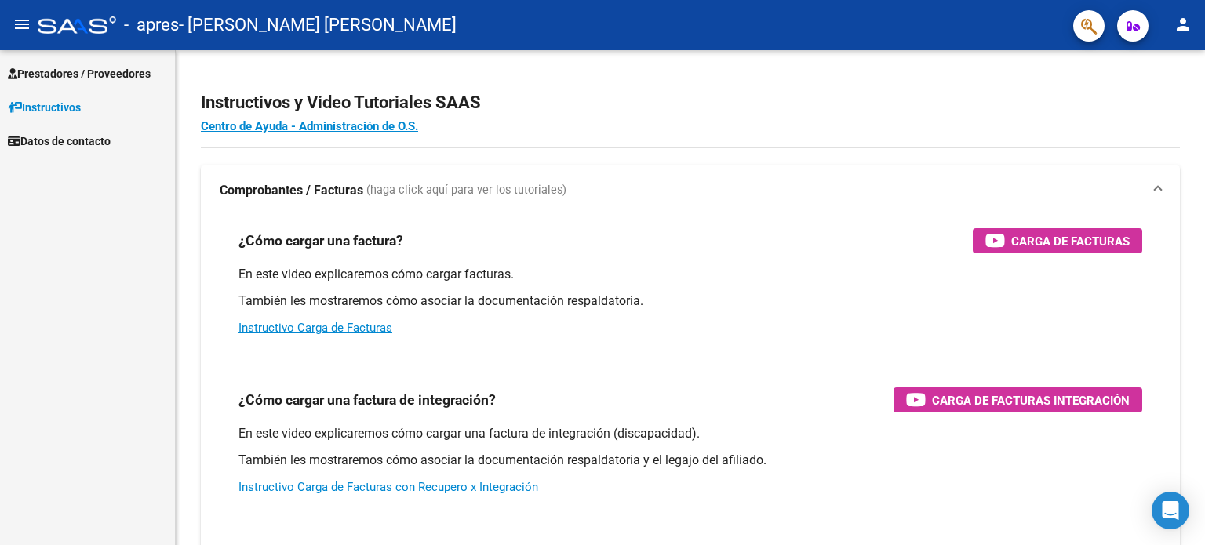
click at [121, 75] on span "Prestadores / Proveedores" at bounding box center [79, 73] width 143 height 17
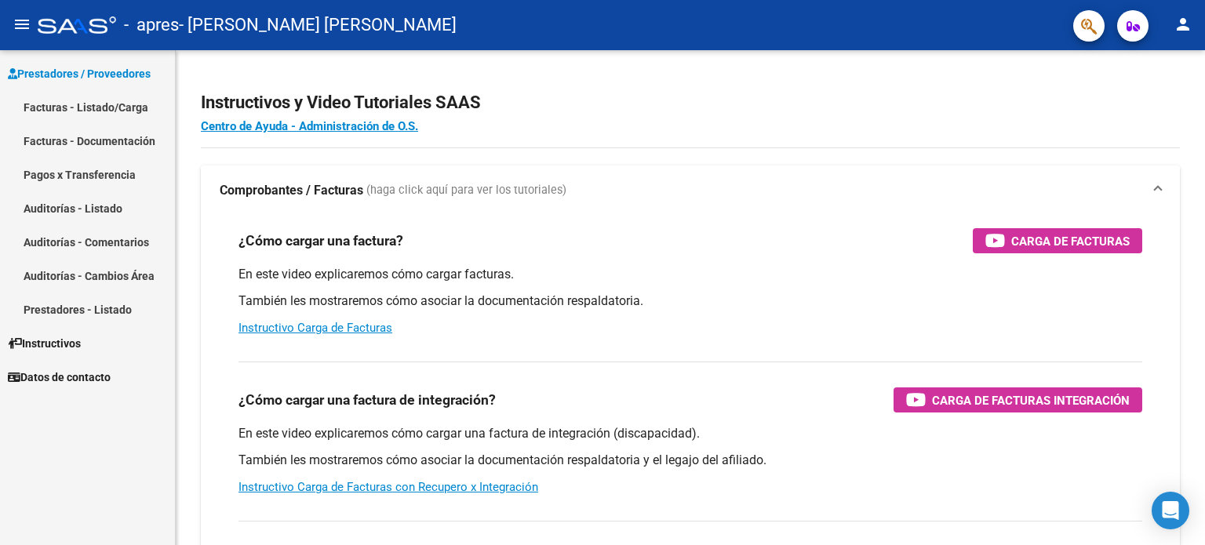
click at [120, 104] on link "Facturas - Listado/Carga" at bounding box center [87, 107] width 175 height 34
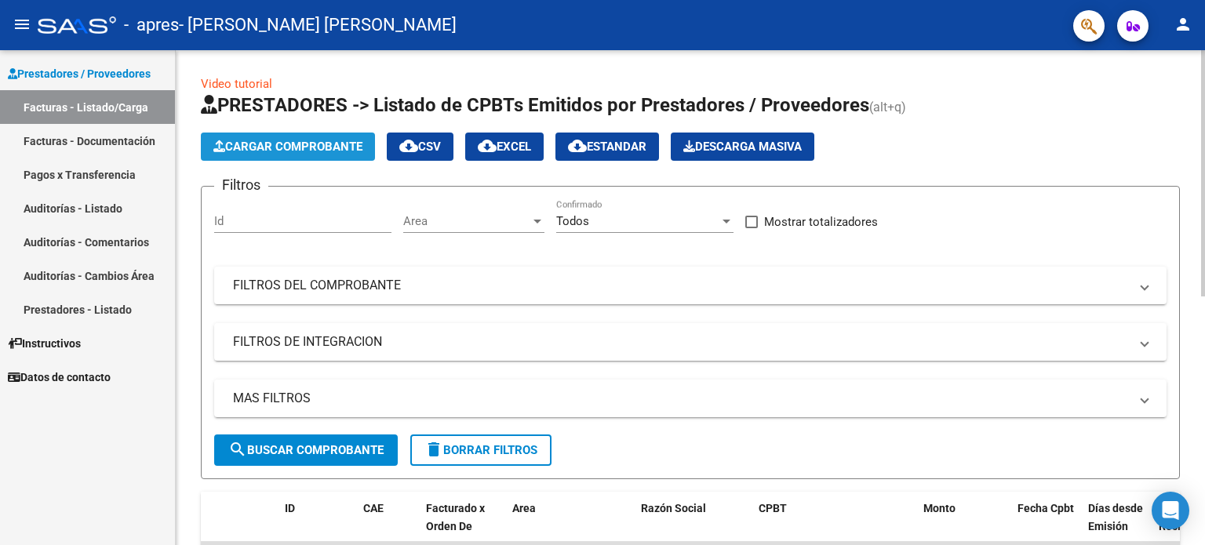
click at [261, 140] on span "Cargar Comprobante" at bounding box center [287, 147] width 149 height 14
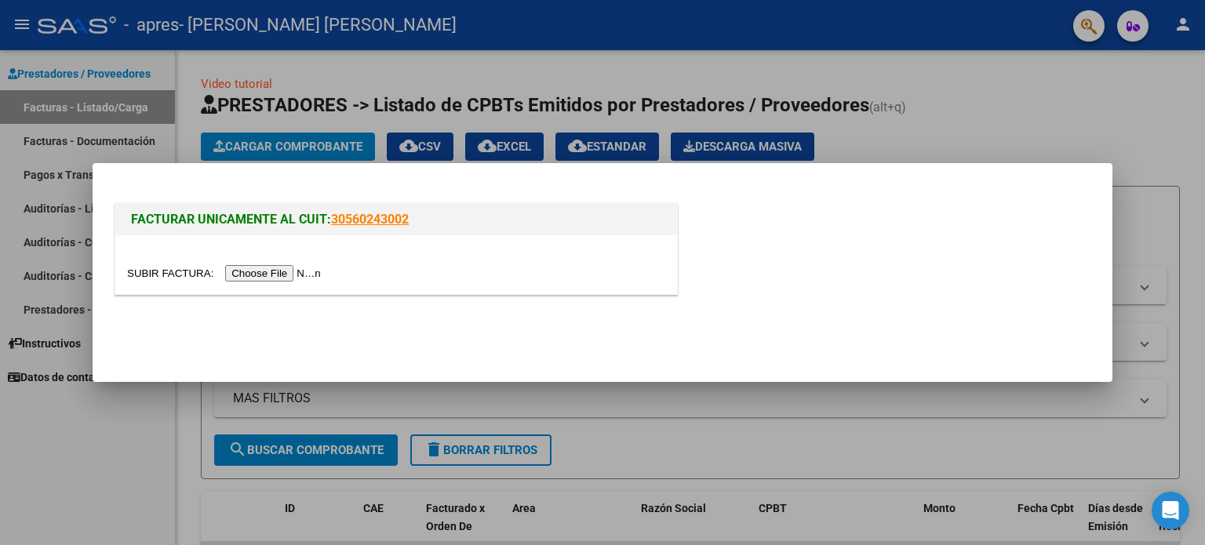
click at [292, 269] on input "file" at bounding box center [226, 273] width 198 height 16
click at [249, 267] on input "file" at bounding box center [226, 273] width 198 height 16
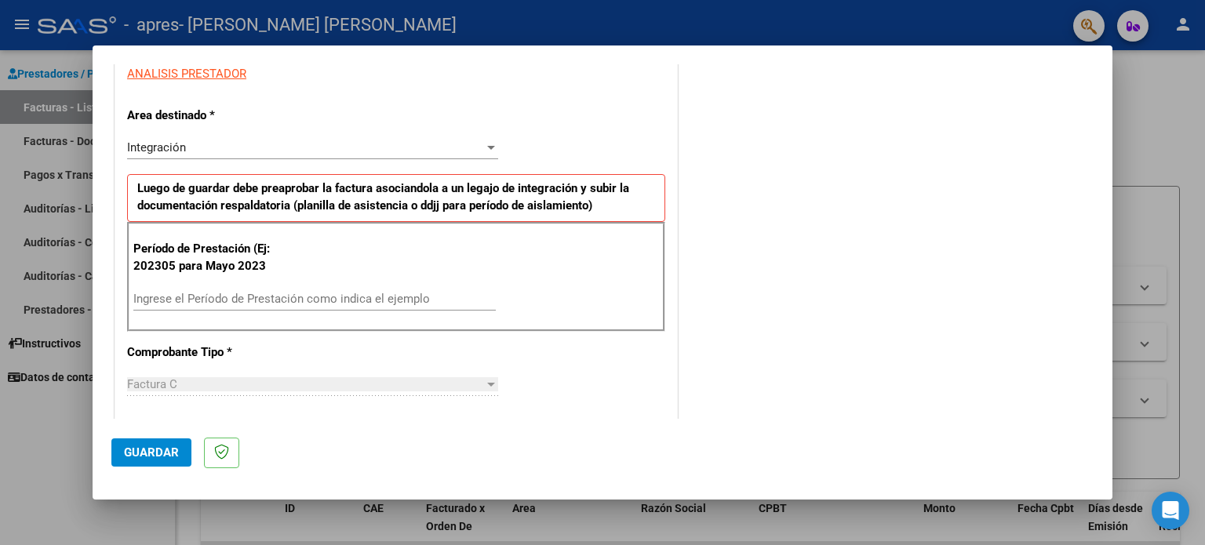
scroll to position [314, 0]
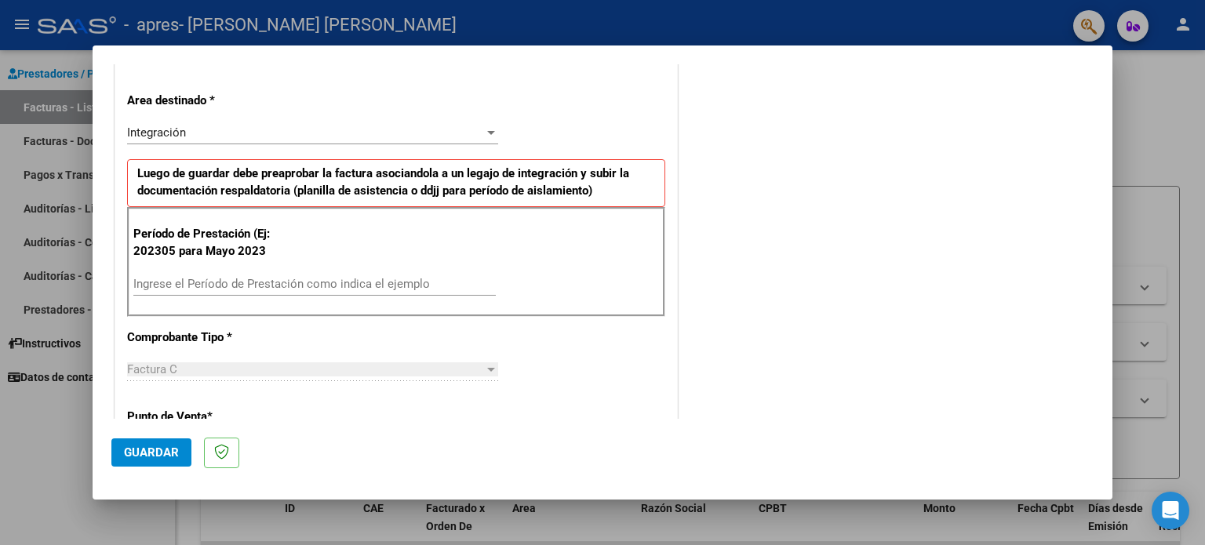
click at [391, 285] on input "Ingrese el Período de Prestación como indica el ejemplo" at bounding box center [314, 284] width 362 height 14
type input "202507"
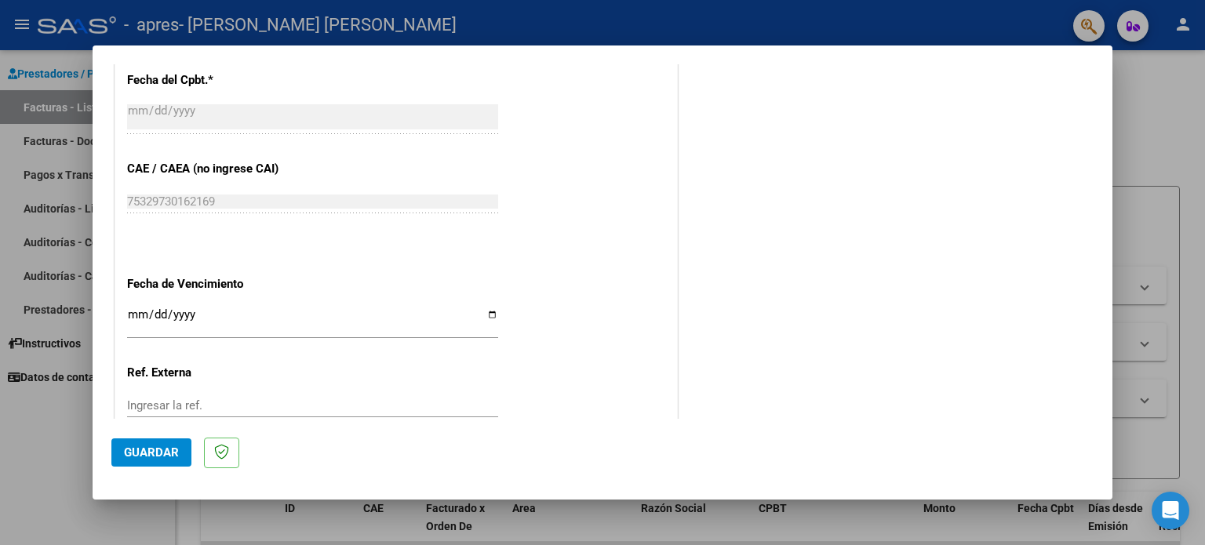
scroll to position [920, 0]
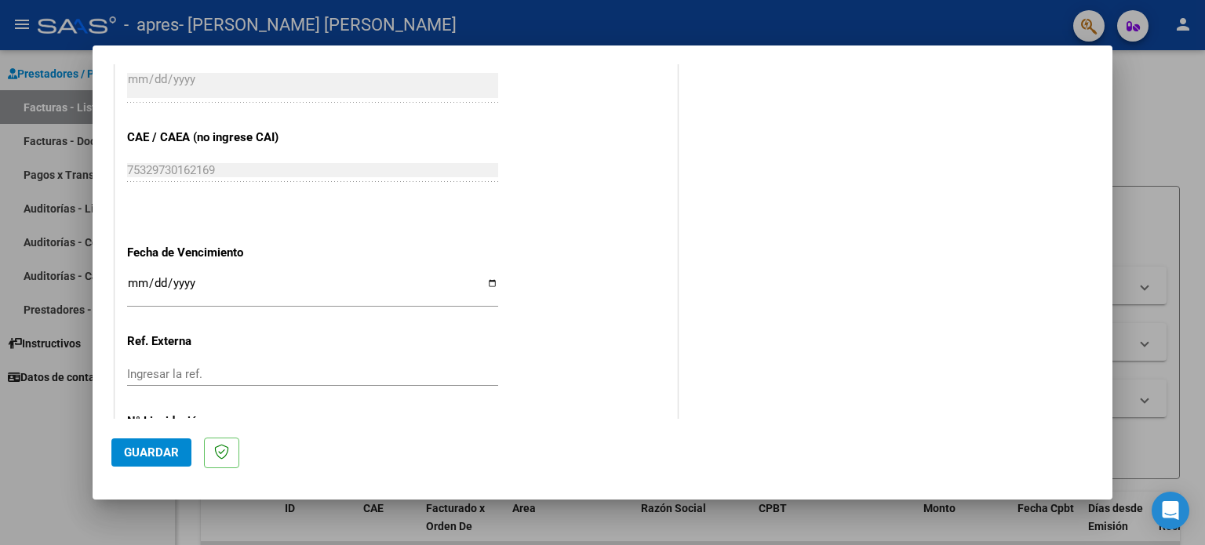
click at [482, 273] on div "Ingresar la fecha" at bounding box center [312, 290] width 371 height 34
click at [487, 277] on input "Ingresar la fecha" at bounding box center [312, 289] width 371 height 25
click at [522, 456] on mat-dialog-actions "Guardar" at bounding box center [602, 450] width 982 height 62
click at [276, 289] on input "Ingresar la fecha" at bounding box center [312, 289] width 371 height 25
click at [485, 284] on input "Ingresar la fecha" at bounding box center [312, 289] width 371 height 25
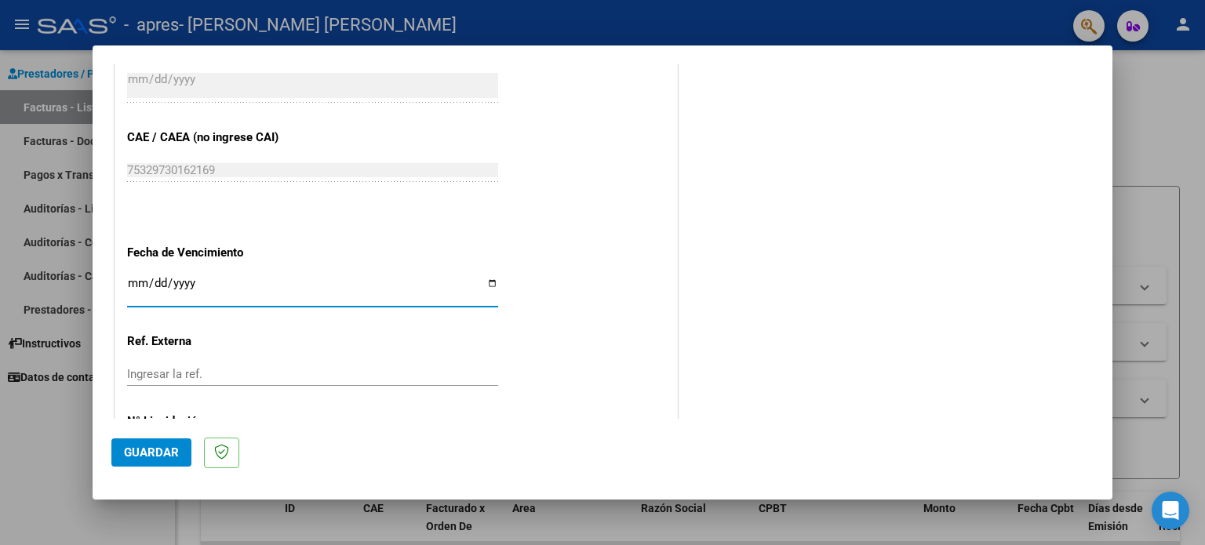
type input "[DATE]"
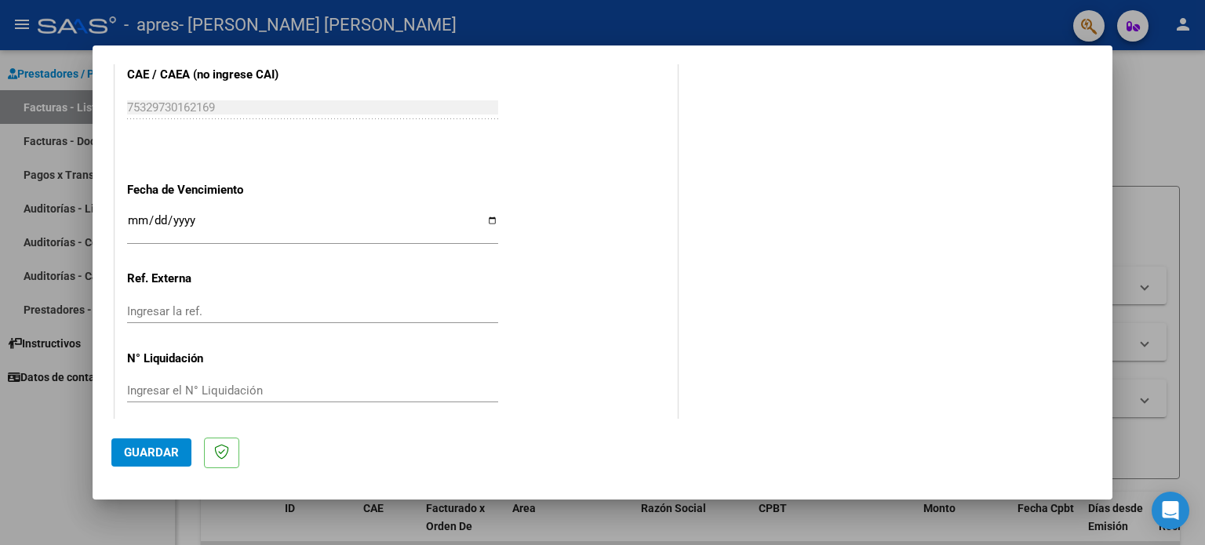
scroll to position [994, 0]
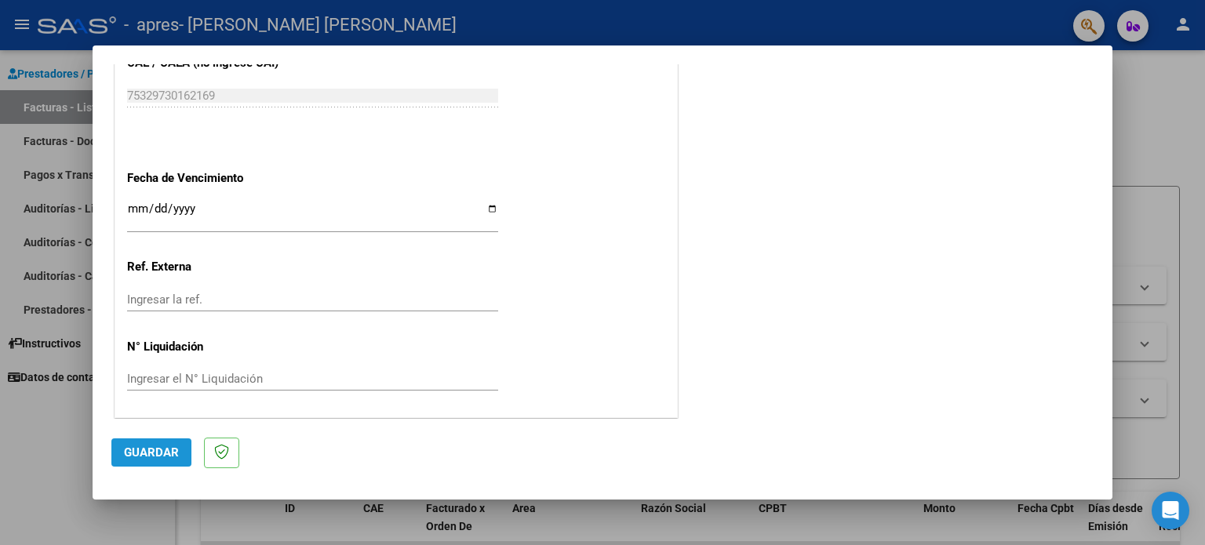
click at [147, 453] on span "Guardar" at bounding box center [151, 452] width 55 height 14
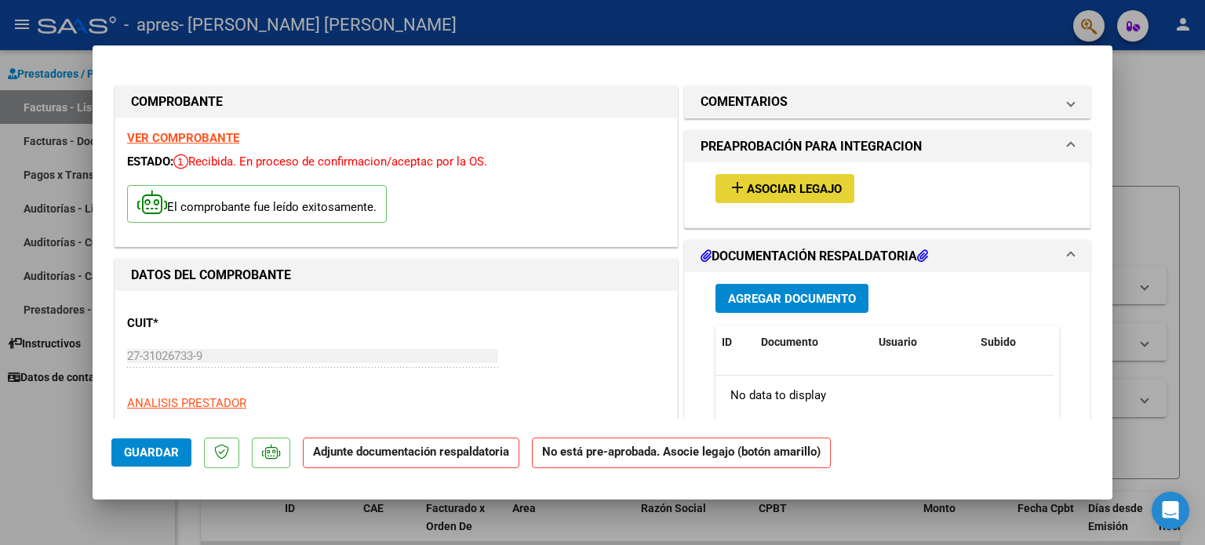
click at [787, 183] on span "Asociar Legajo" at bounding box center [794, 189] width 95 height 14
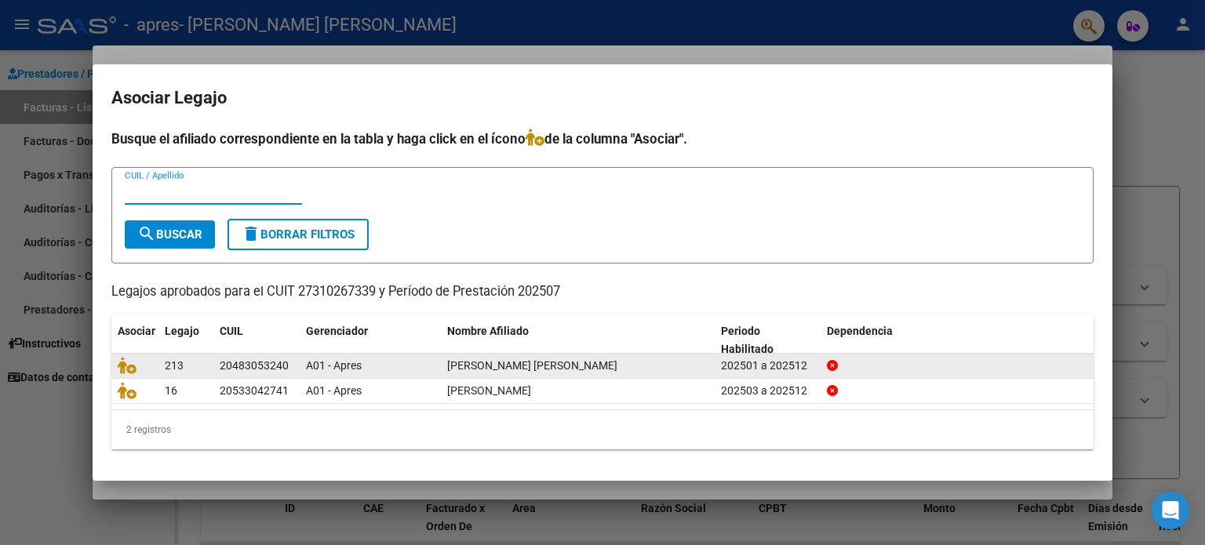
click at [368, 368] on div "A01 - Apres" at bounding box center [370, 366] width 129 height 18
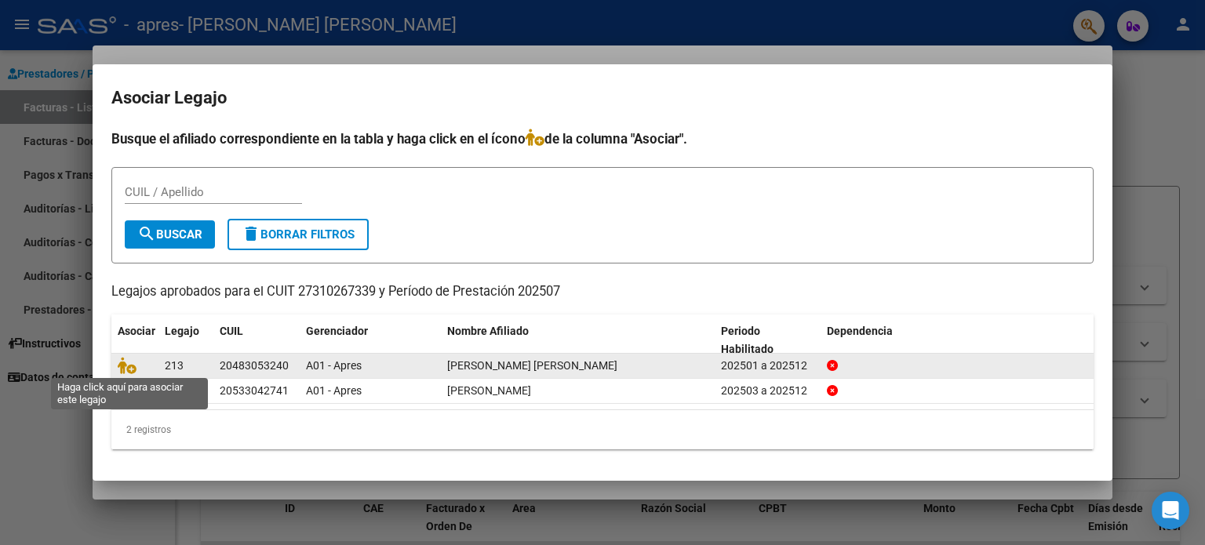
click at [138, 362] on span at bounding box center [130, 365] width 24 height 13
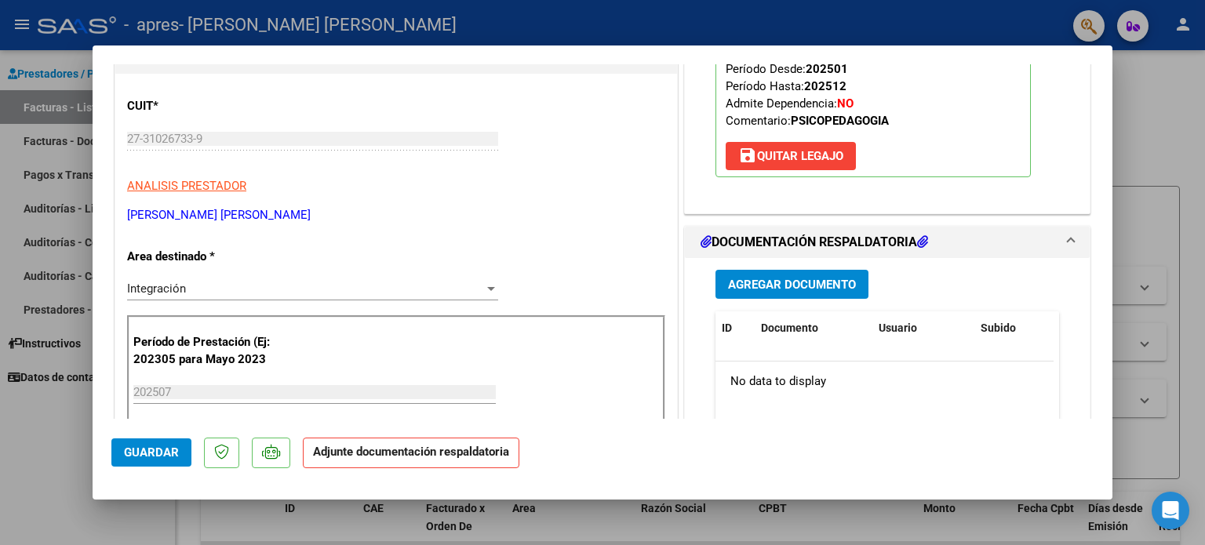
scroll to position [220, 0]
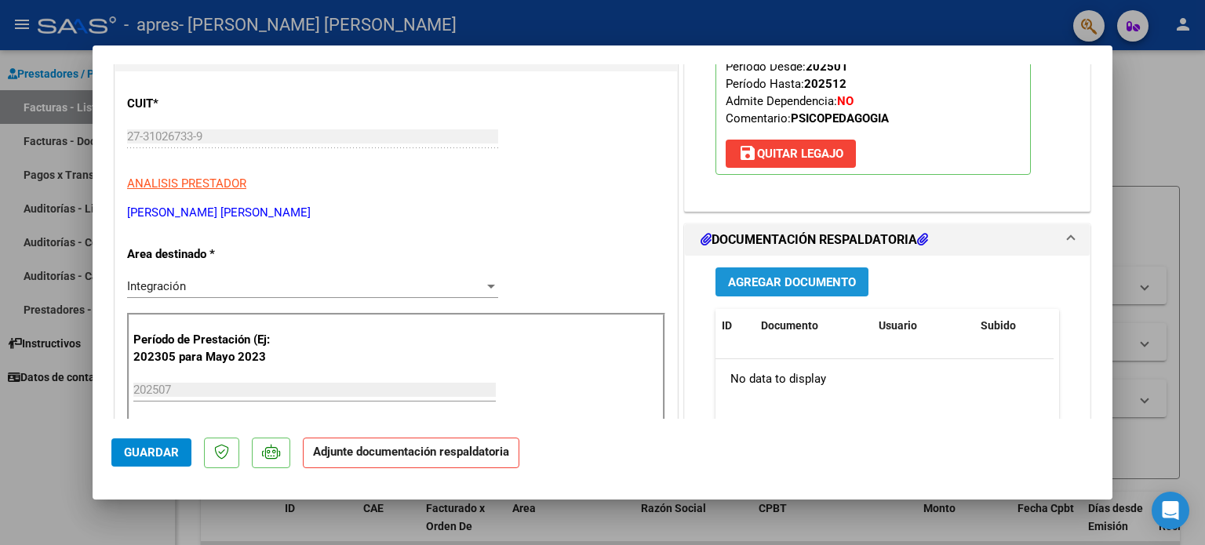
click at [762, 282] on span "Agregar Documento" at bounding box center [792, 282] width 128 height 14
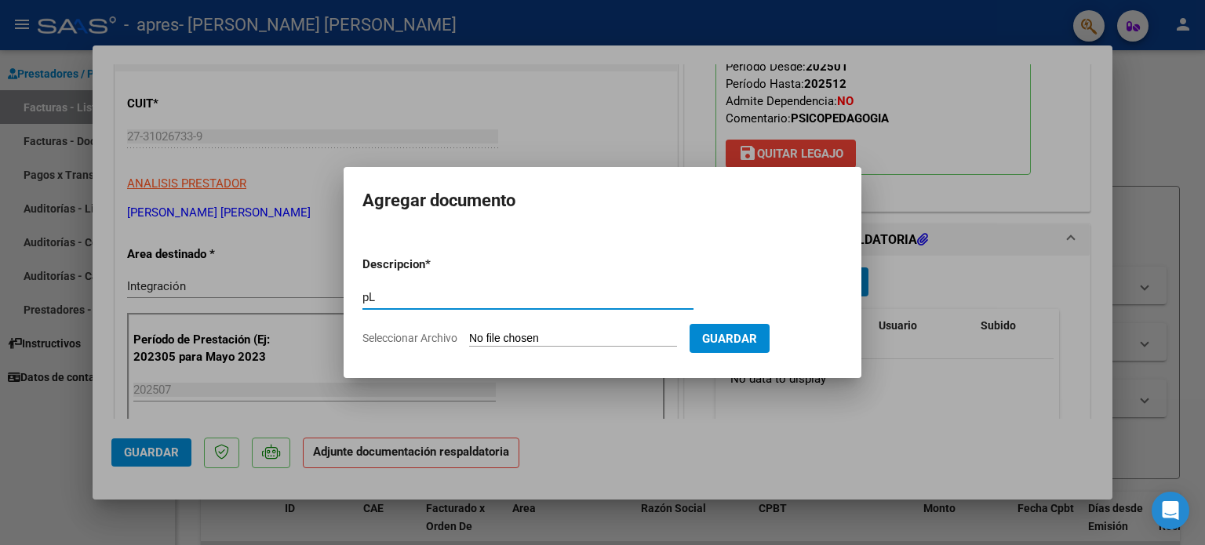
type input "p"
type input "Planilla Asistencia"
click at [747, 335] on span "Guardar" at bounding box center [729, 339] width 55 height 14
click at [599, 331] on app-file-uploader "Seleccionar Archivo" at bounding box center [525, 338] width 327 height 14
click at [509, 329] on form "Descripcion * Planilla Asistencia Escriba aquí una descripcion Seleccionar Arch…" at bounding box center [602, 301] width 480 height 115
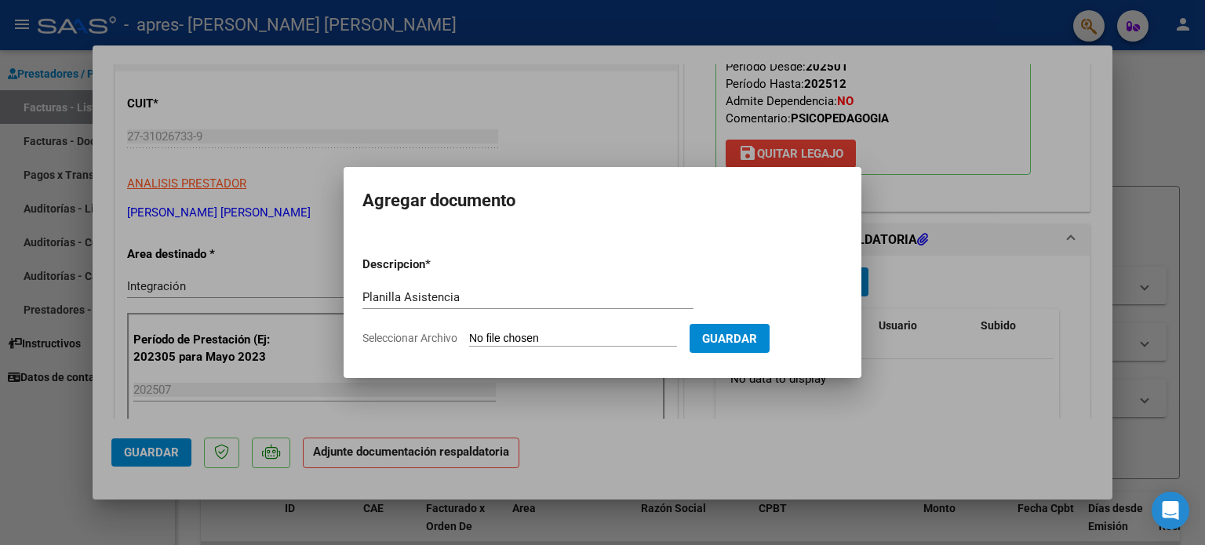
click at [579, 347] on form "Descripcion * Planilla Asistencia Escriba aquí una descripcion Seleccionar Arch…" at bounding box center [602, 301] width 480 height 115
click at [587, 335] on input "Seleccionar Archivo" at bounding box center [573, 339] width 208 height 15
type input "C:\fakepath\[PERSON_NAME][DATE].pdf"
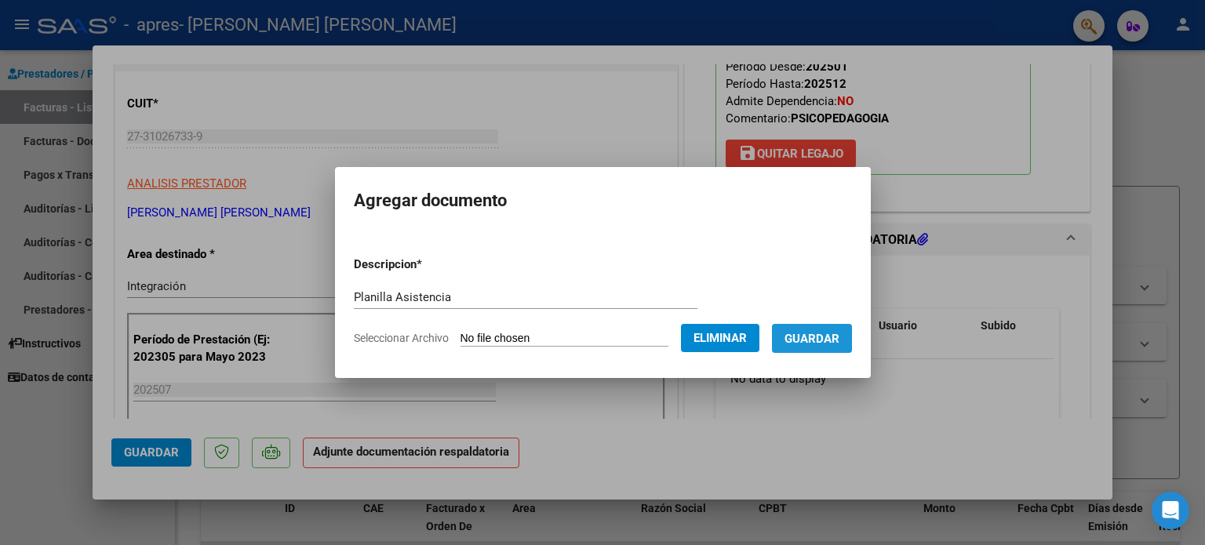
click at [808, 338] on span "Guardar" at bounding box center [811, 339] width 55 height 14
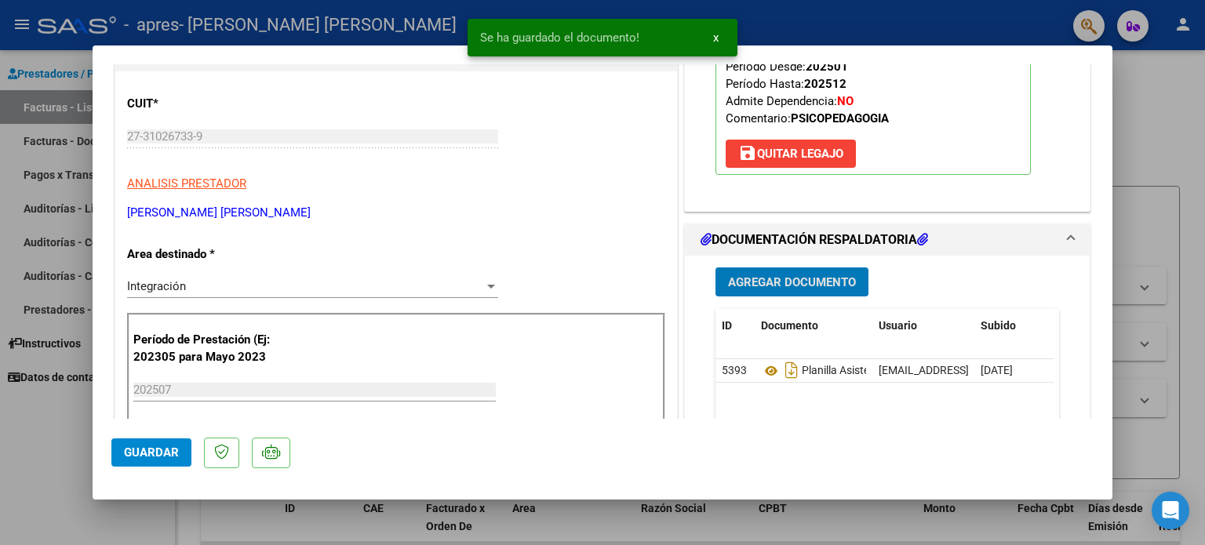
click at [171, 449] on span "Guardar" at bounding box center [151, 452] width 55 height 14
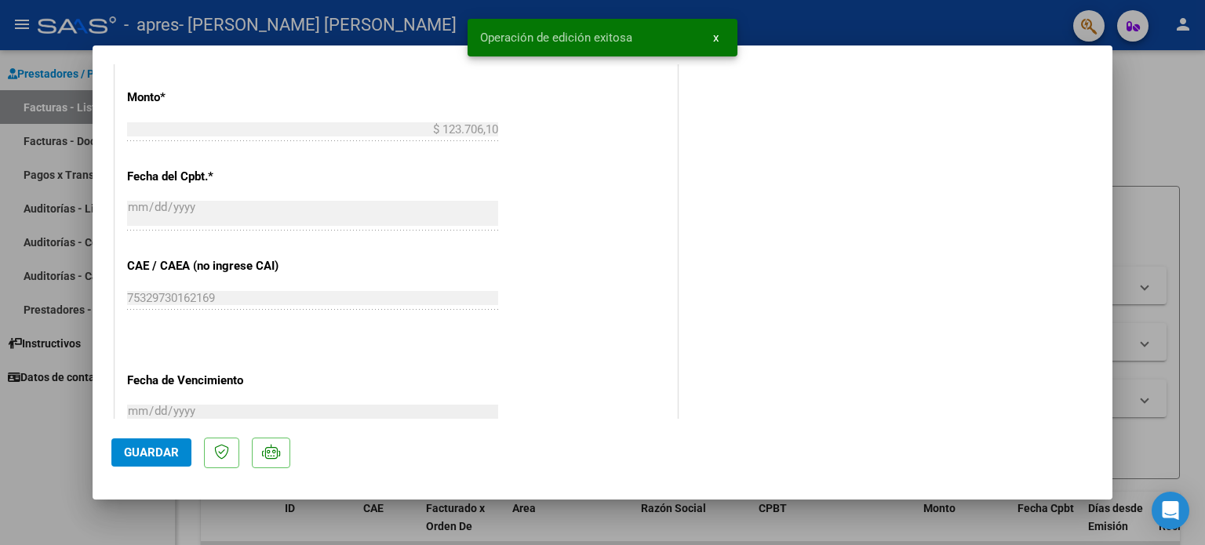
scroll to position [1048, 0]
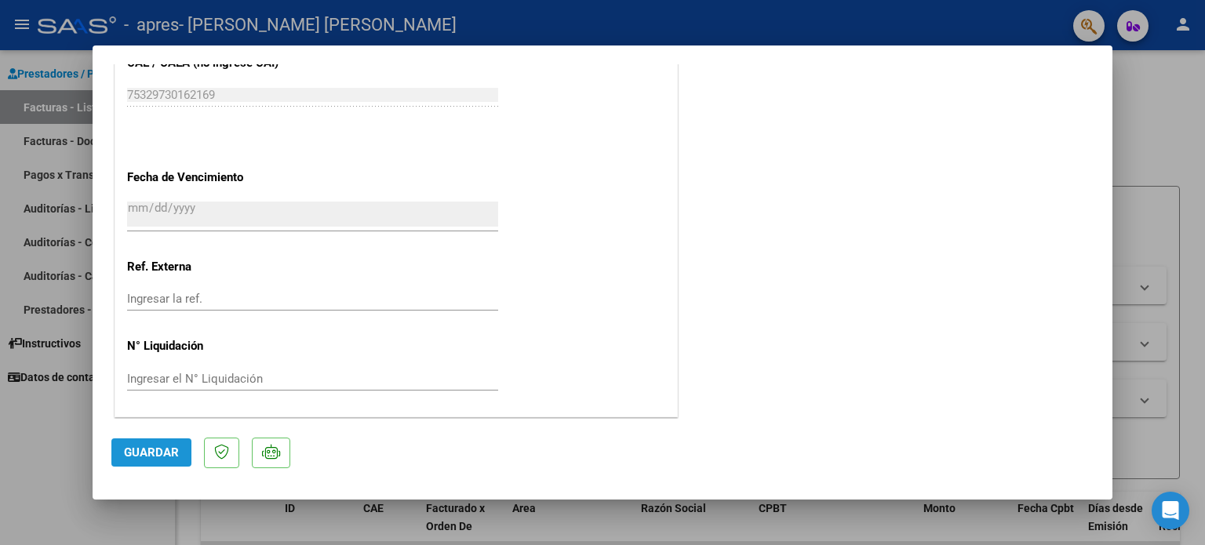
click at [155, 452] on span "Guardar" at bounding box center [151, 452] width 55 height 14
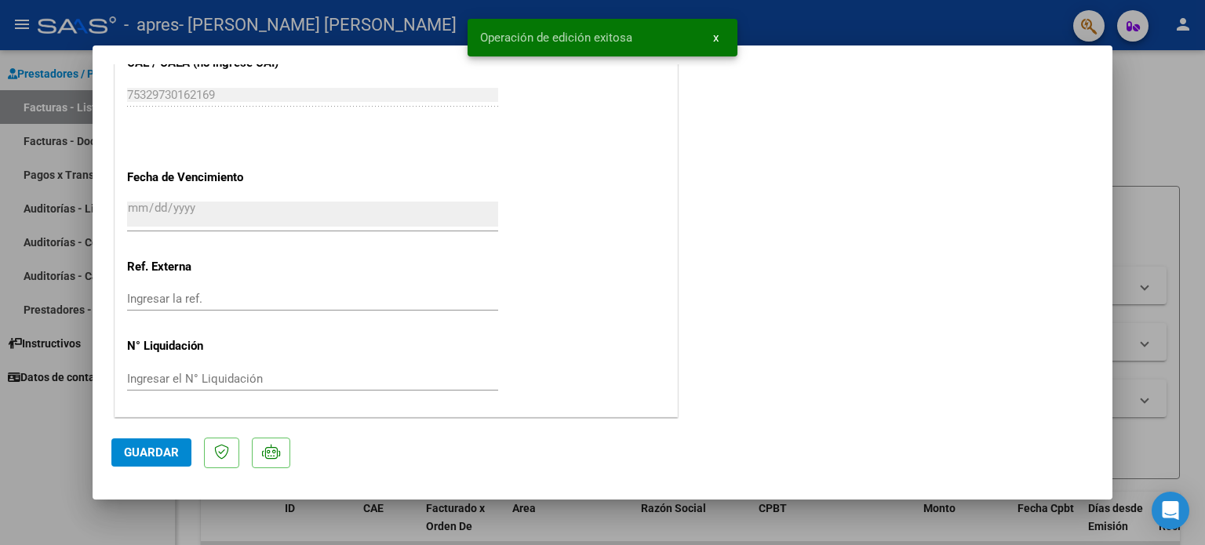
click at [57, 492] on div at bounding box center [602, 272] width 1205 height 545
type input "$ 0,00"
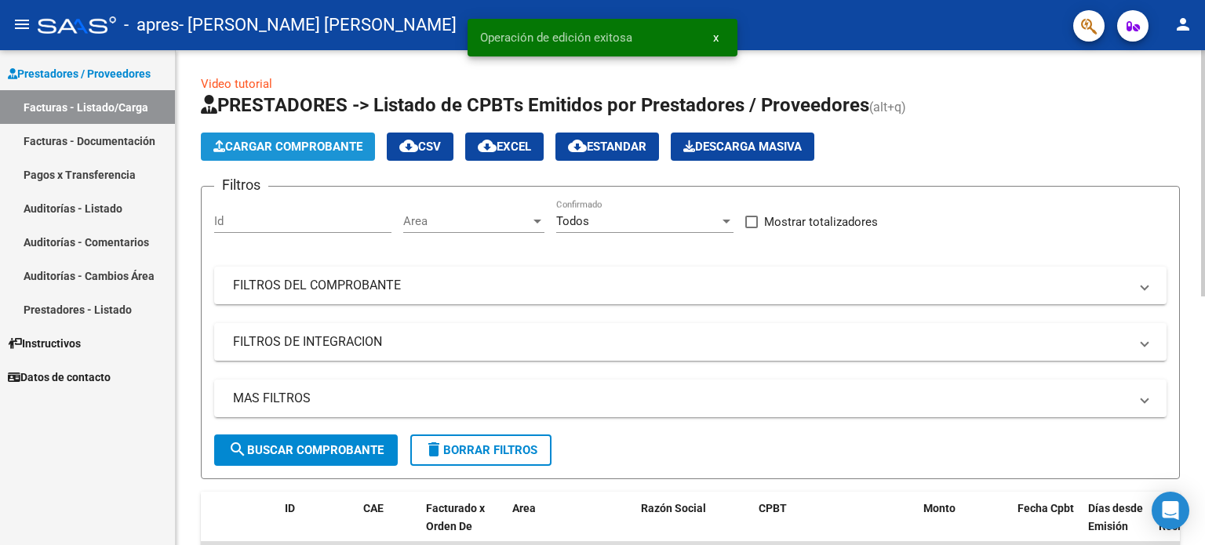
click at [342, 146] on span "Cargar Comprobante" at bounding box center [287, 147] width 149 height 14
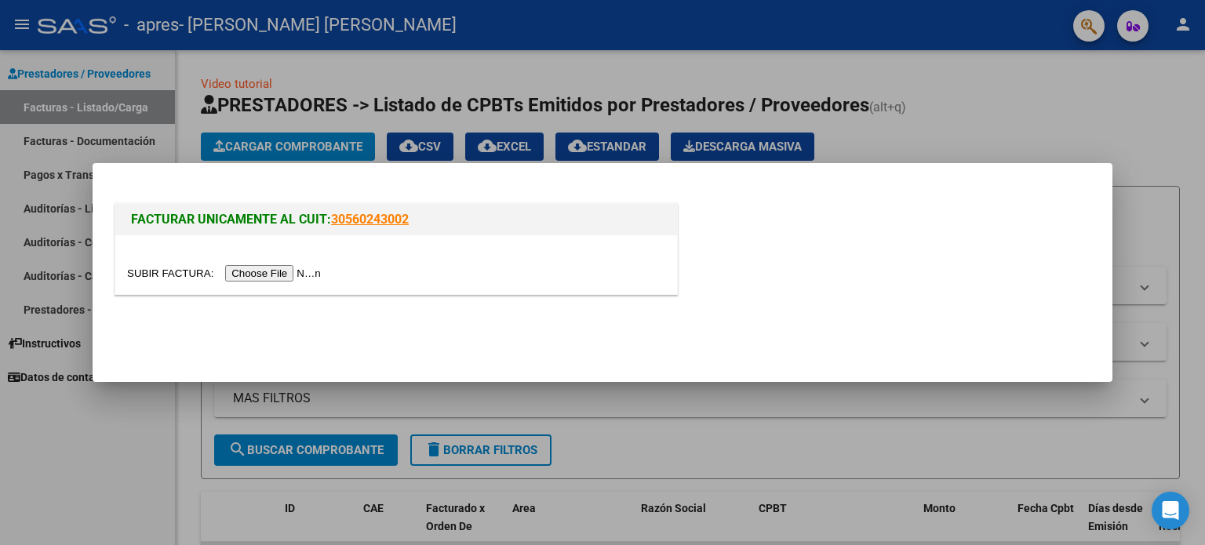
click at [292, 274] on input "file" at bounding box center [226, 273] width 198 height 16
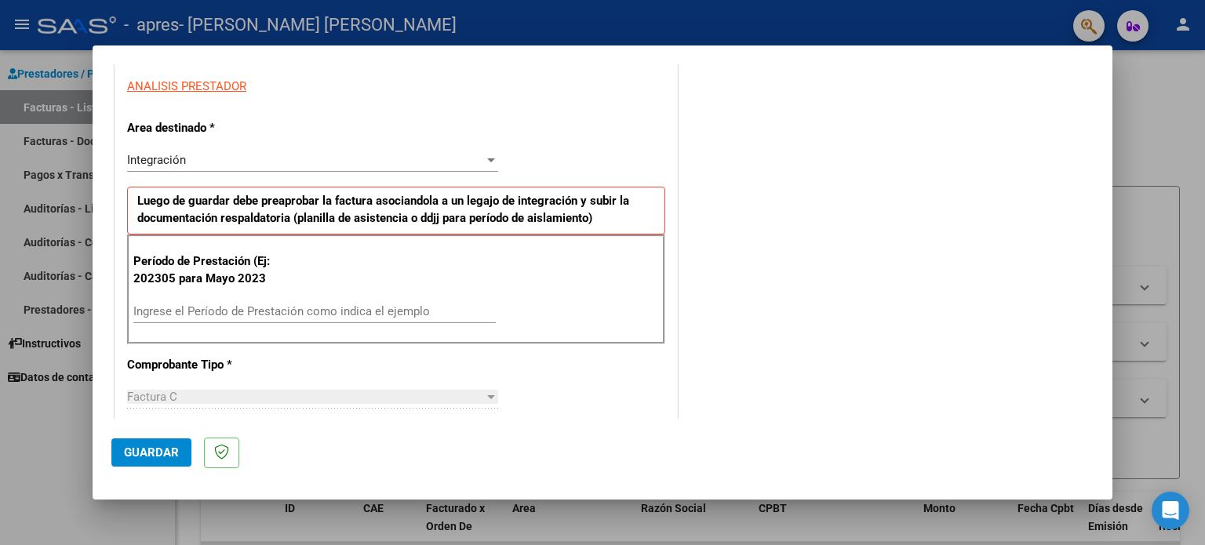
scroll to position [345, 0]
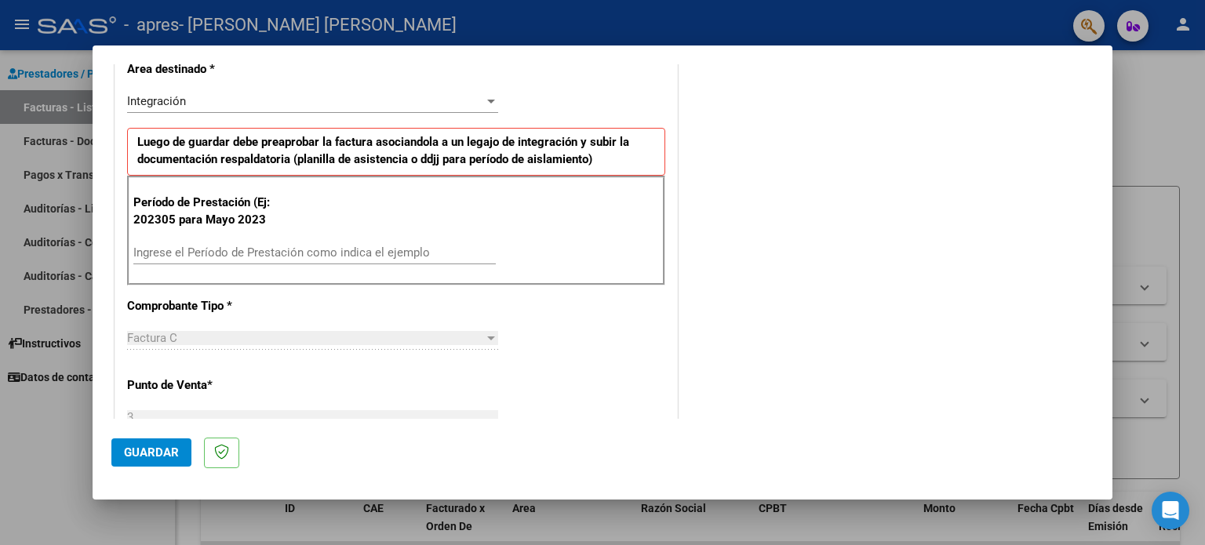
click at [290, 238] on div "Período de Prestación (Ej: 202305 para [DATE] Ingrese el Período de Prestación …" at bounding box center [396, 231] width 538 height 110
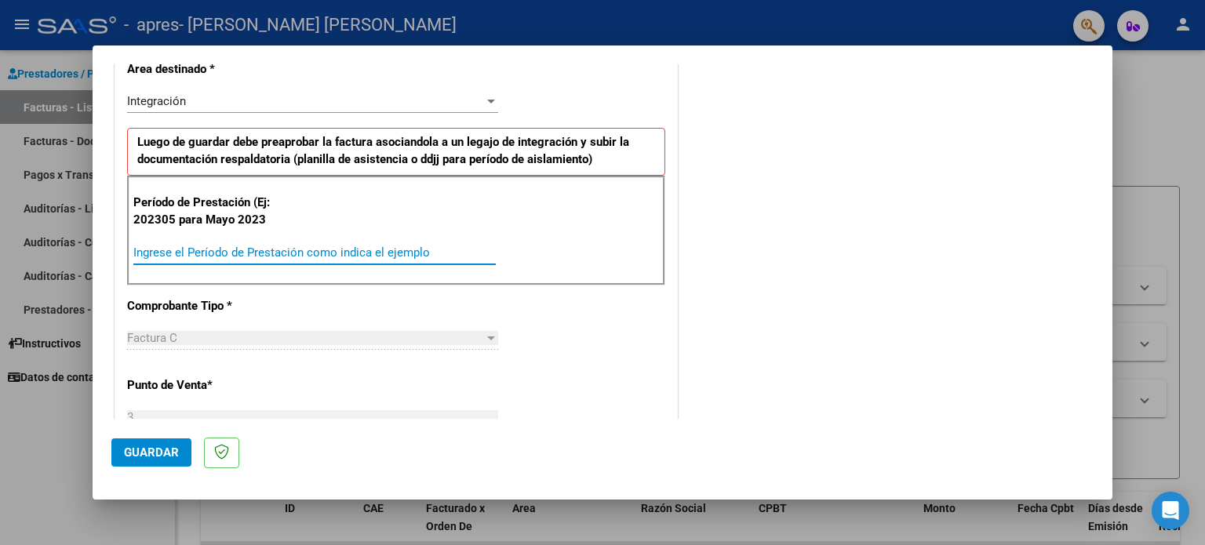
click at [288, 245] on input "Ingrese el Período de Prestación como indica el ejemplo" at bounding box center [314, 252] width 362 height 14
type input "202507"
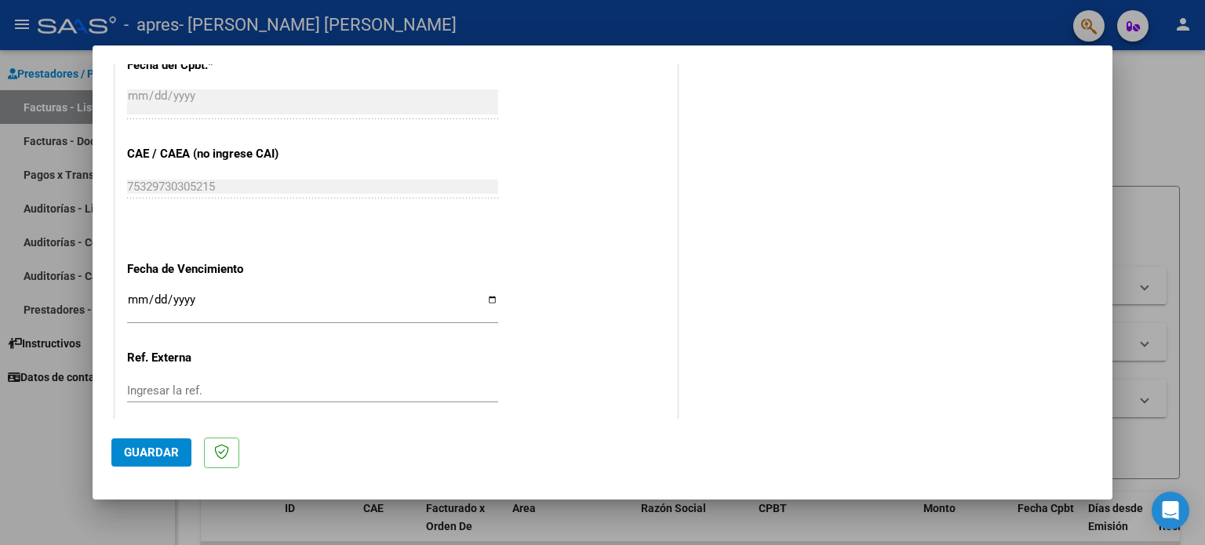
scroll to position [920, 0]
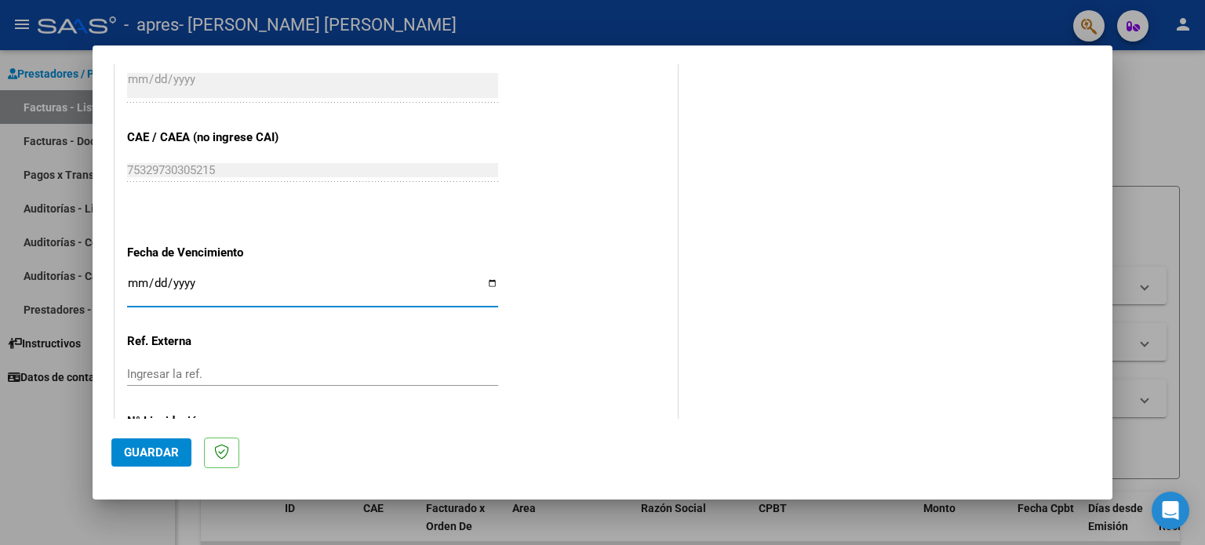
click at [489, 278] on input "Ingresar la fecha" at bounding box center [312, 289] width 371 height 25
type input "[DATE]"
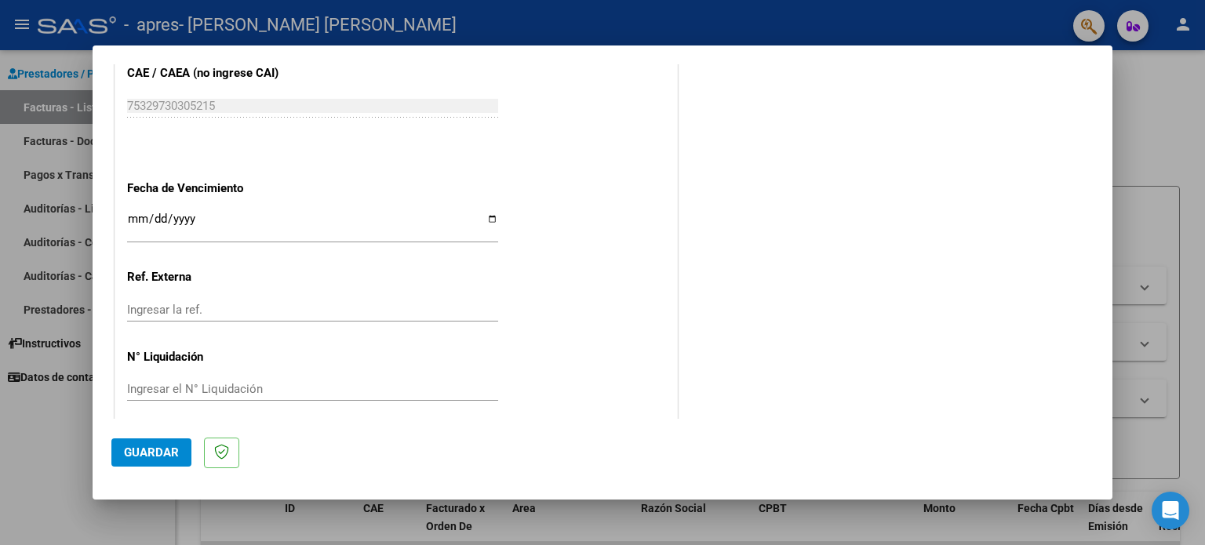
scroll to position [994, 0]
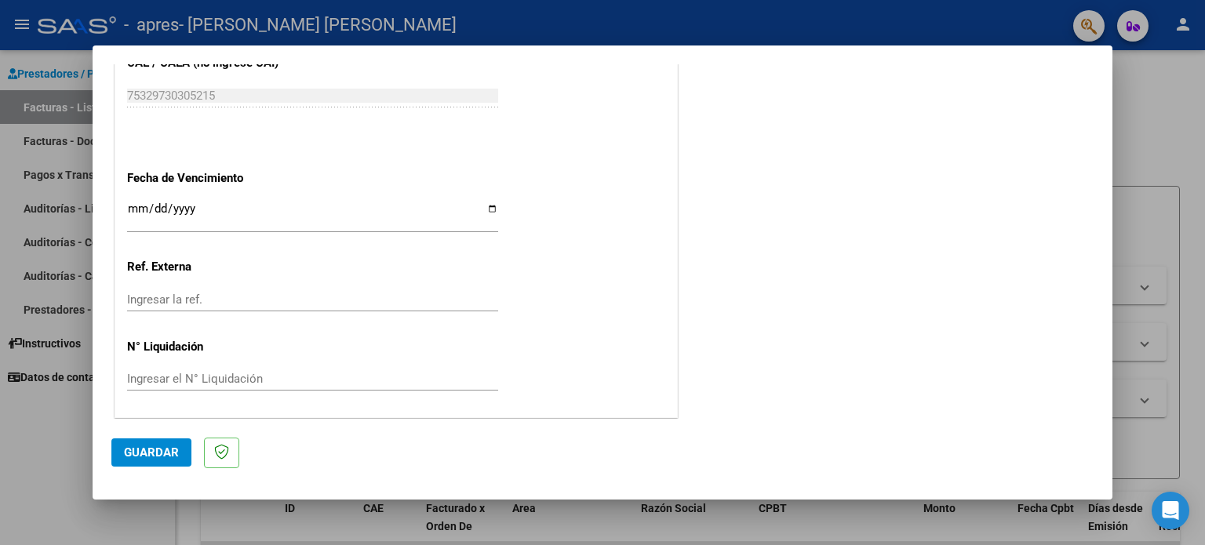
click at [144, 449] on span "Guardar" at bounding box center [151, 452] width 55 height 14
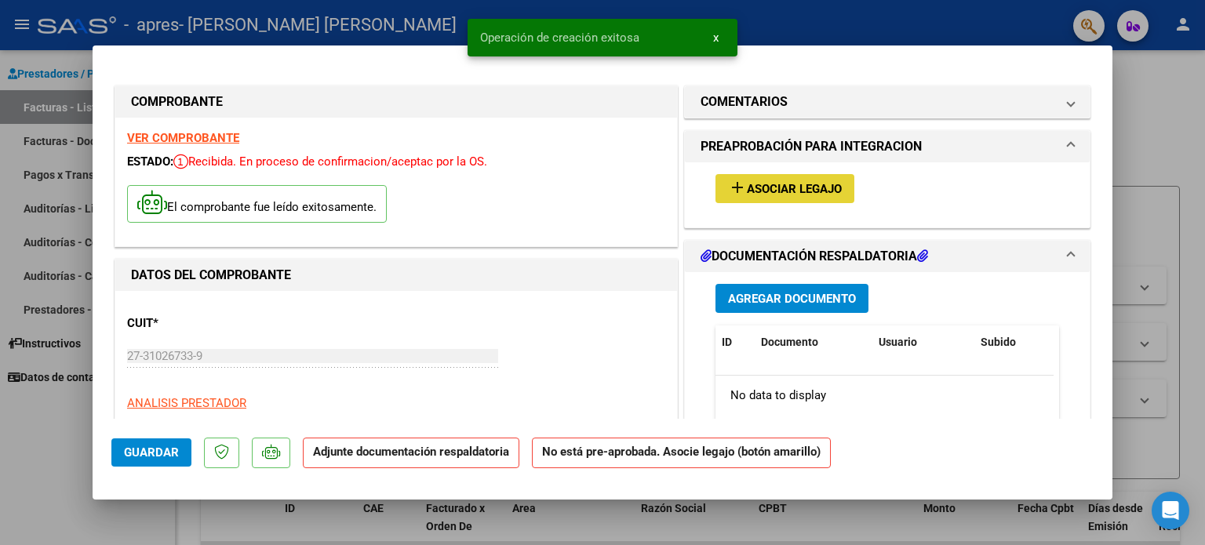
click at [799, 191] on span "Asociar Legajo" at bounding box center [794, 189] width 95 height 14
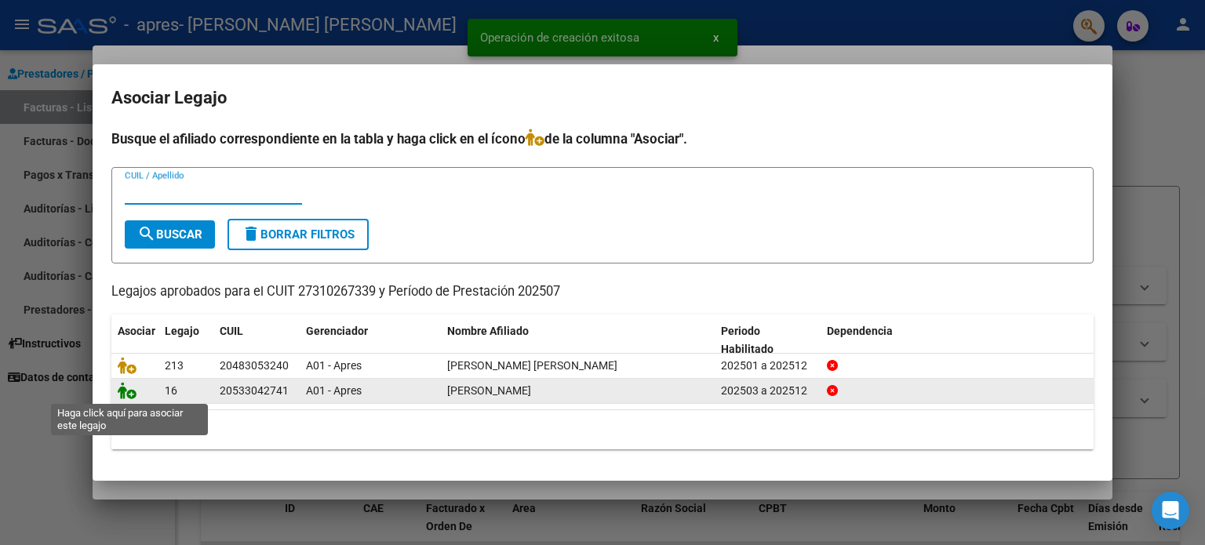
click at [128, 391] on icon at bounding box center [127, 390] width 19 height 17
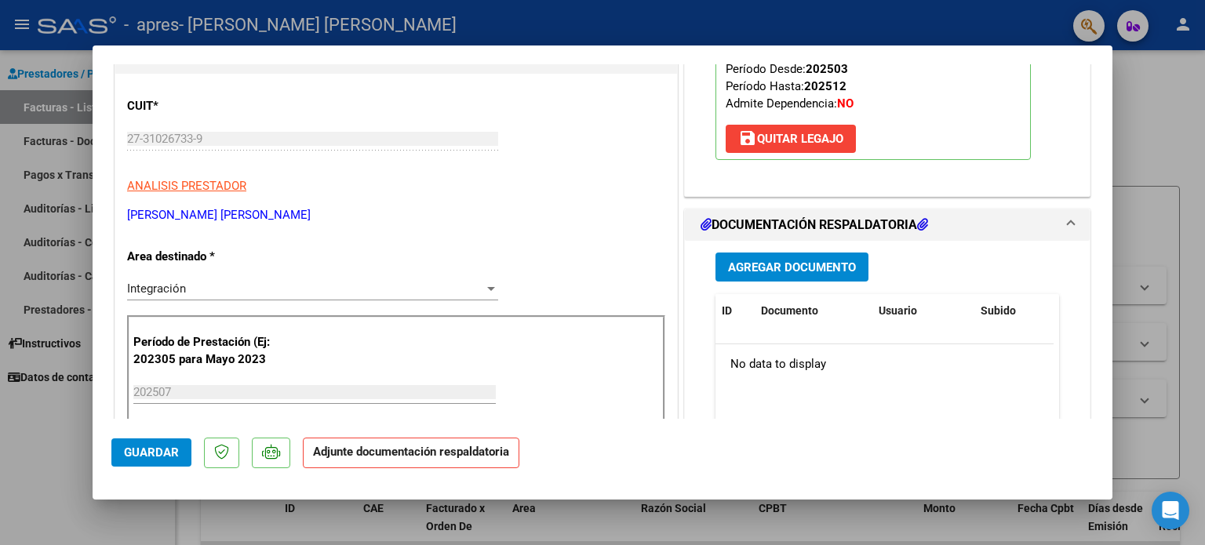
scroll to position [220, 0]
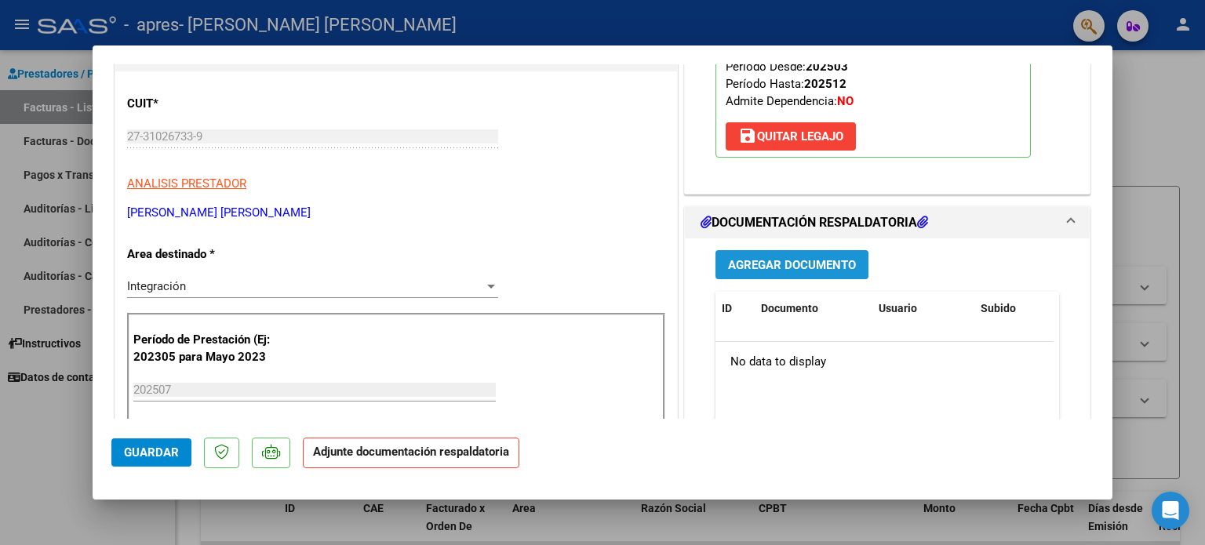
click at [762, 257] on span "Agregar Documento" at bounding box center [792, 264] width 128 height 14
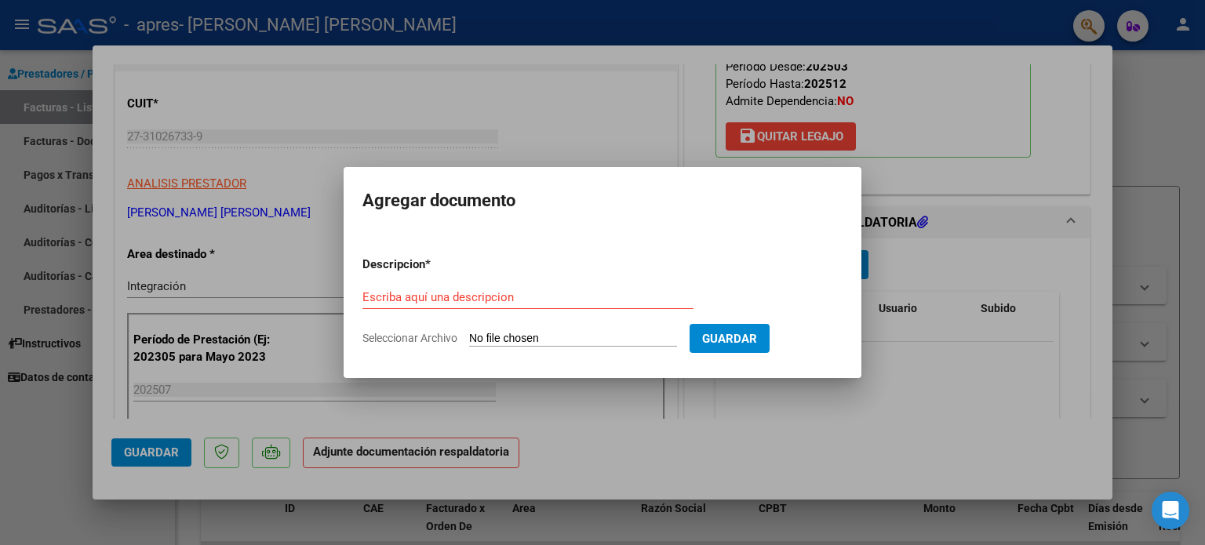
click at [547, 335] on input "Seleccionar Archivo" at bounding box center [573, 339] width 208 height 15
type input "C:\fakepath\[PERSON_NAME][DATE] (1).pdf"
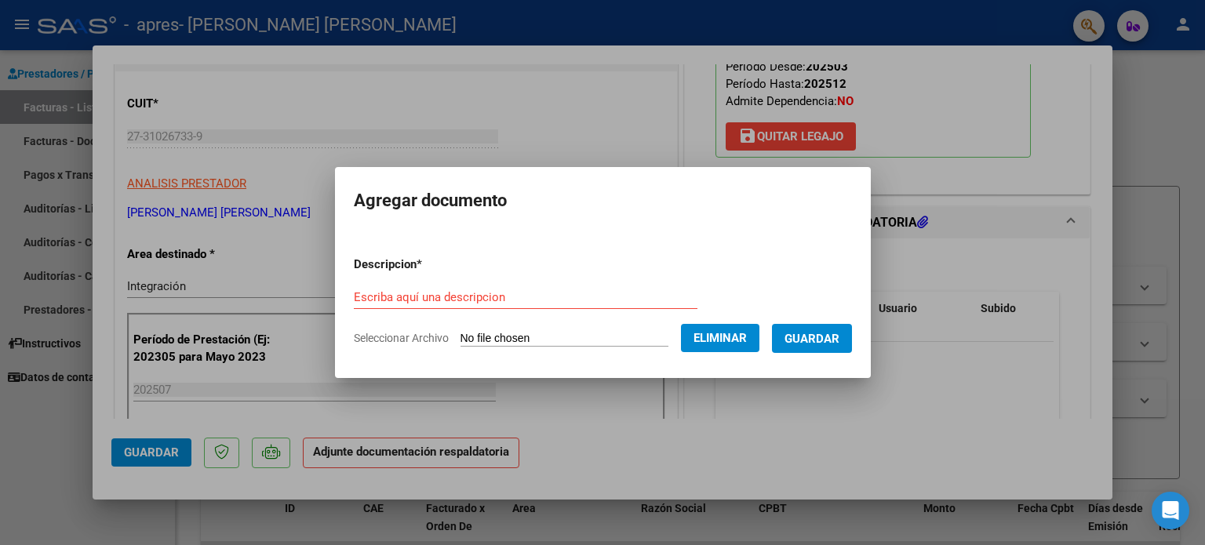
click at [533, 301] on input "Escriba aquí una descripcion" at bounding box center [526, 297] width 344 height 14
type input "Planilla Asistencia"
click at [839, 339] on span "Guardar" at bounding box center [811, 339] width 55 height 14
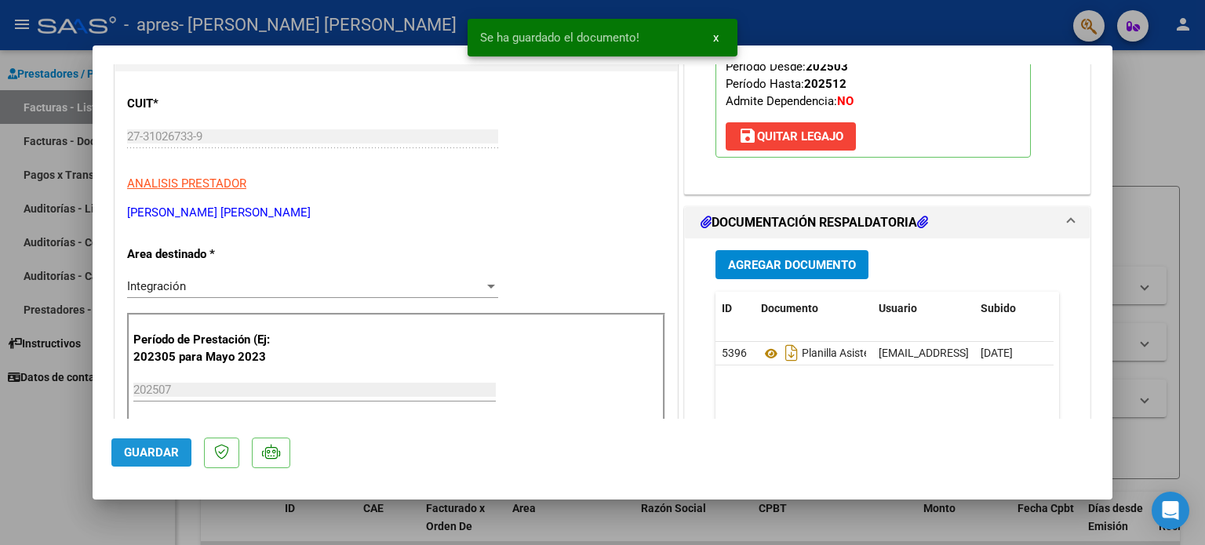
click at [159, 451] on span "Guardar" at bounding box center [151, 452] width 55 height 14
click at [718, 31] on button "x" at bounding box center [715, 38] width 31 height 28
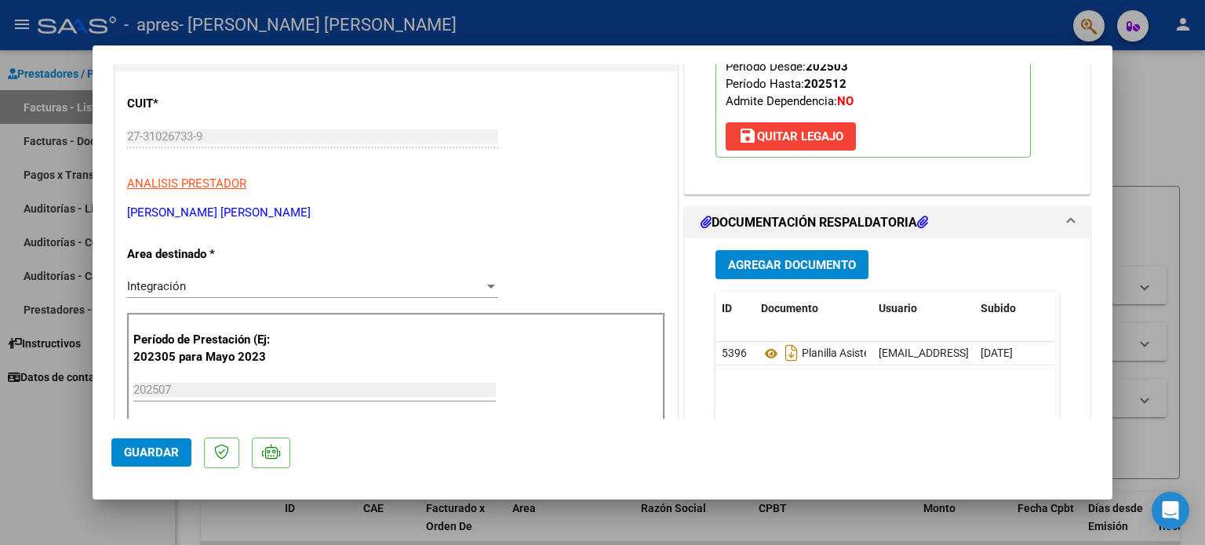
click at [38, 482] on div at bounding box center [602, 272] width 1205 height 545
type input "$ 0,00"
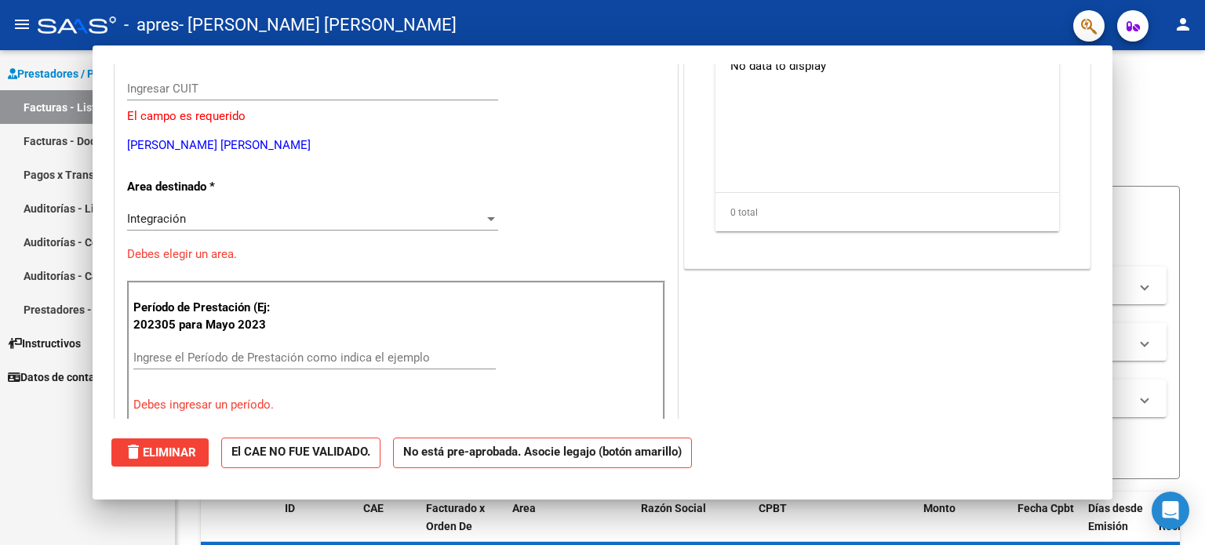
scroll to position [171, 0]
